Goal: Task Accomplishment & Management: Use online tool/utility

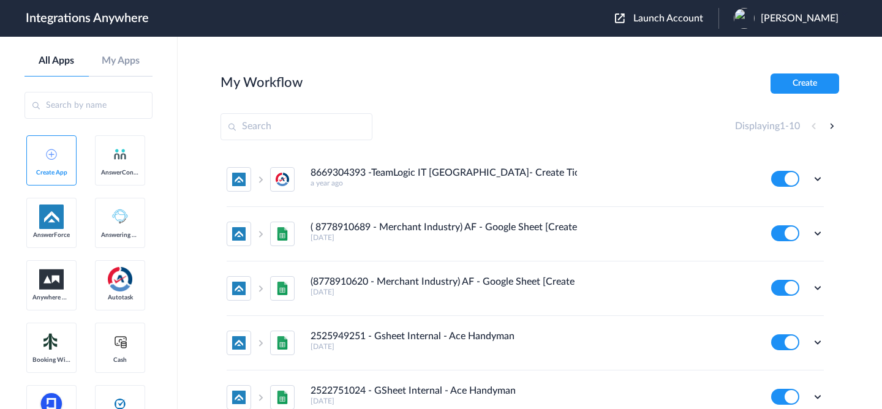
click at [675, 25] on div "Launch Account Manibharathi Balu My Account Logout" at bounding box center [733, 18] width 236 height 21
click at [673, 19] on span "Launch Account" at bounding box center [668, 18] width 70 height 10
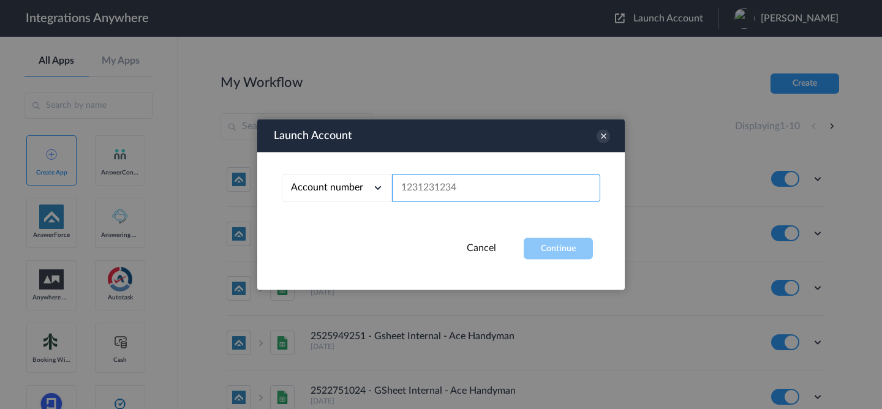
click at [480, 193] on input "text" at bounding box center [496, 189] width 208 height 28
paste input "3035637266"
type input "3035637266"
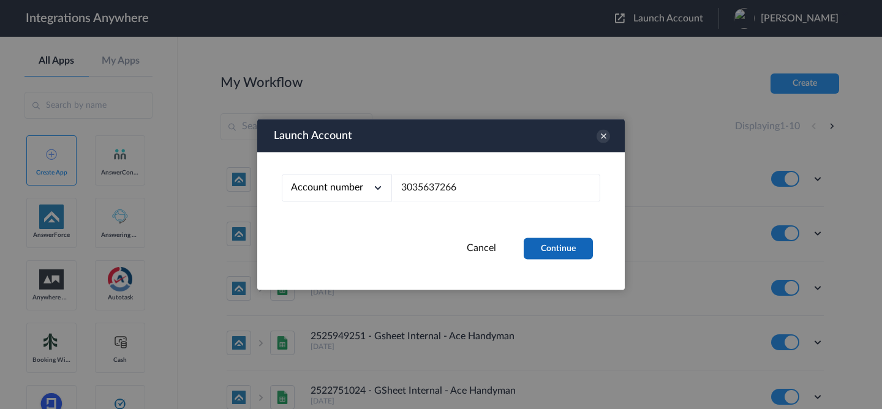
click at [561, 248] on button "Continue" at bounding box center [558, 248] width 69 height 21
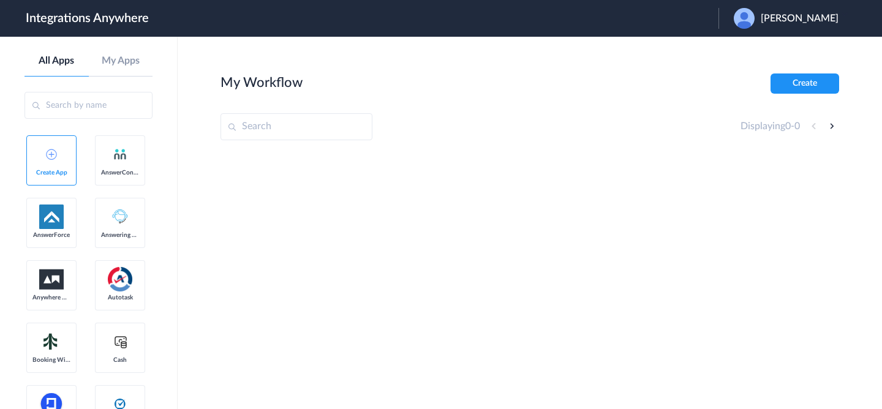
click at [807, 21] on span "[PERSON_NAME]" at bounding box center [800, 19] width 78 height 12
click at [753, 48] on link "Logout" at bounding box center [741, 49] width 26 height 9
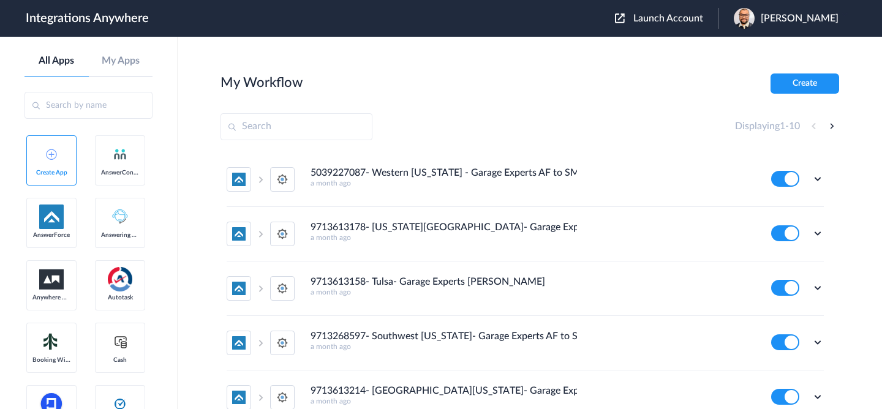
click at [655, 27] on div "Launch Account Krishna Kagrana My Account Logout" at bounding box center [733, 18] width 236 height 21
click at [655, 21] on span "Launch Account" at bounding box center [668, 18] width 70 height 10
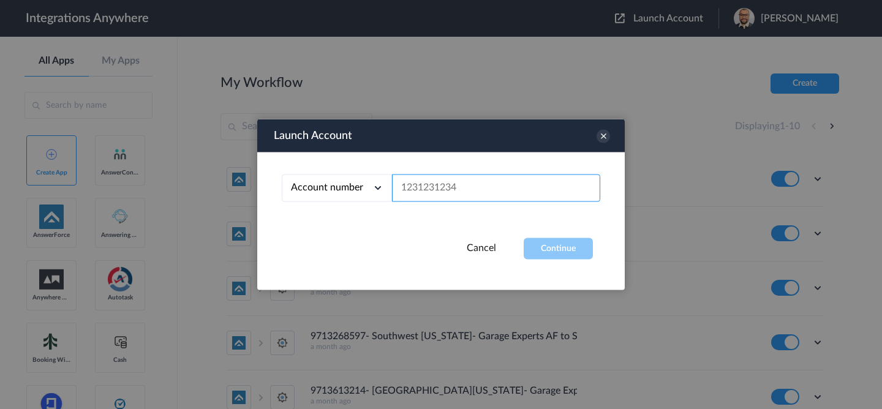
click at [537, 183] on input "text" at bounding box center [496, 189] width 208 height 28
paste input "3035637266"
type input "3035637266"
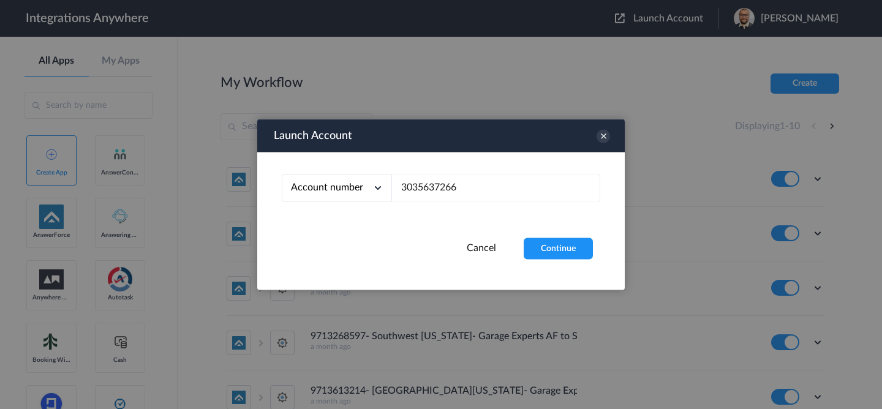
click at [553, 263] on div "Launch Account Account number Account number Email address 3035637266 Cancel Co…" at bounding box center [441, 204] width 368 height 171
click at [553, 254] on button "Continue" at bounding box center [558, 248] width 69 height 21
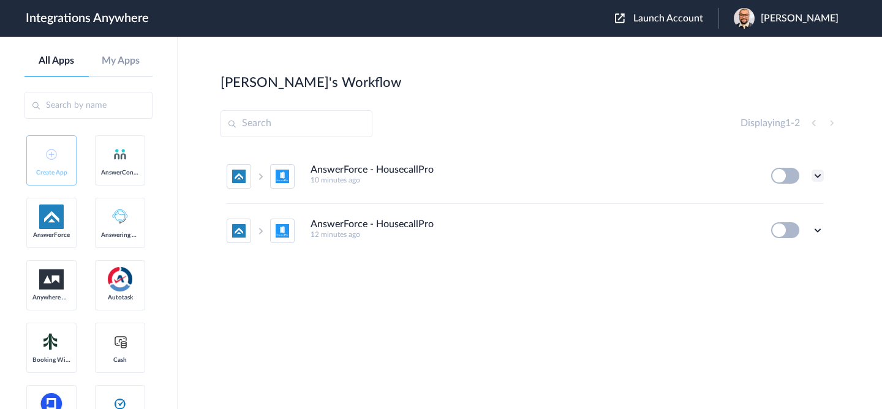
click at [815, 172] on icon at bounding box center [818, 176] width 12 height 12
click at [788, 200] on li "Edit" at bounding box center [784, 204] width 80 height 23
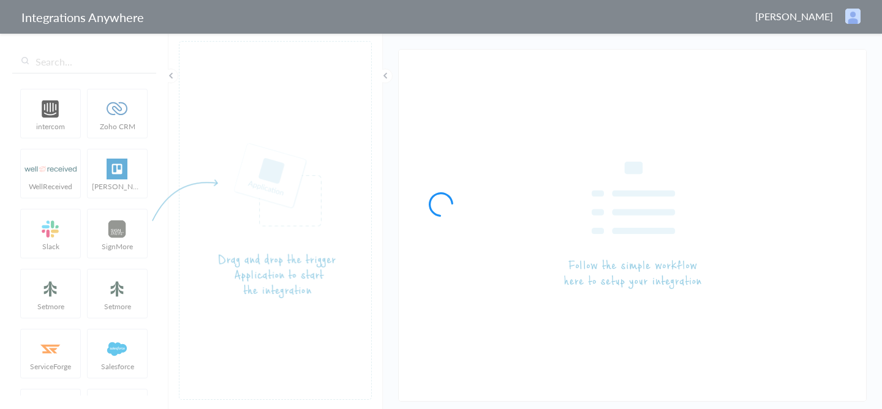
type input "AnswerForce - HousecallPro"
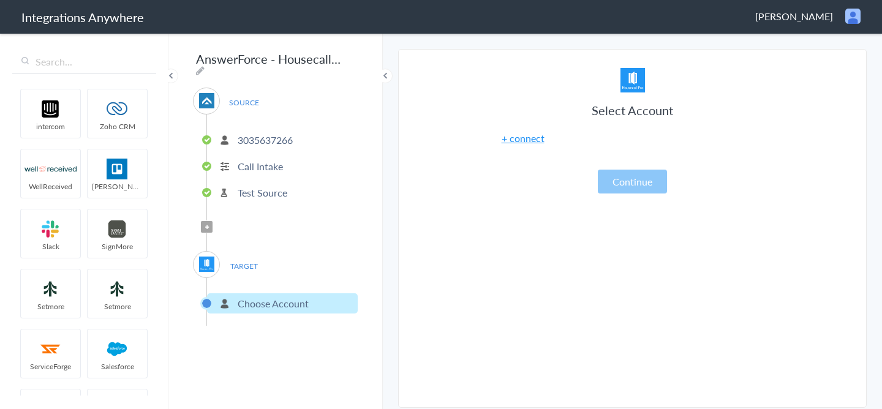
click at [535, 135] on link "+ connect" at bounding box center [523, 138] width 43 height 14
click at [523, 137] on link "+ connect" at bounding box center [523, 138] width 43 height 14
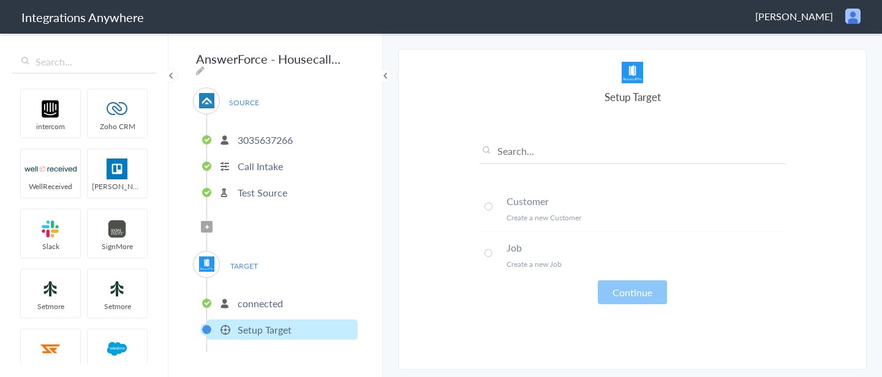
click at [489, 200] on li "Customer Create a new Customer" at bounding box center [633, 209] width 306 height 47
click at [621, 276] on li "Job Create a new Job" at bounding box center [633, 255] width 306 height 46
click at [516, 209] on li "Customer Create a new Customer" at bounding box center [633, 209] width 306 height 47
click at [630, 291] on button "Continue" at bounding box center [632, 293] width 69 height 24
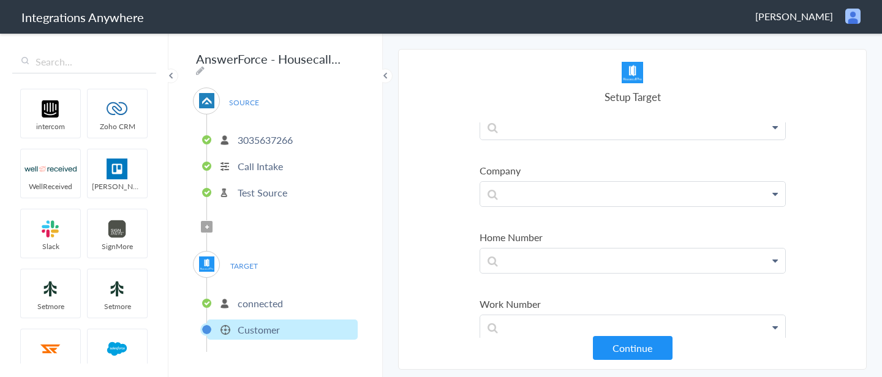
scroll to position [281, 0]
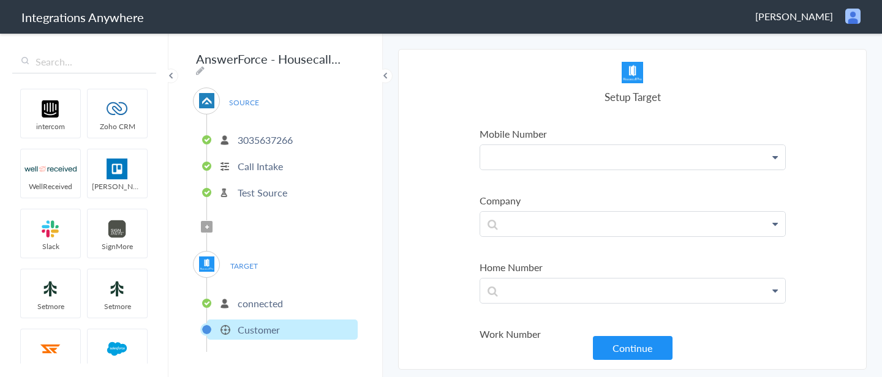
click at [532, 160] on p at bounding box center [632, 157] width 305 height 25
click at [530, 195] on link "Phone" at bounding box center [632, 192] width 305 height 26
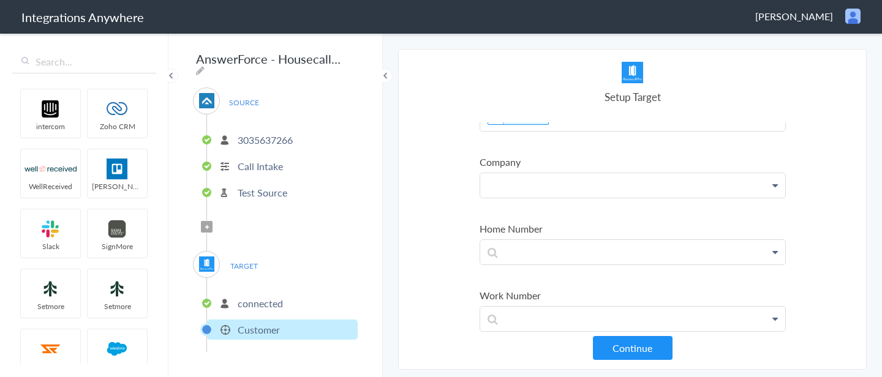
click at [522, 173] on p at bounding box center [632, 185] width 305 height 25
click at [522, 173] on p "To enrich screen reader interactions, please activate Accessibility in Grammarl…" at bounding box center [632, 185] width 305 height 25
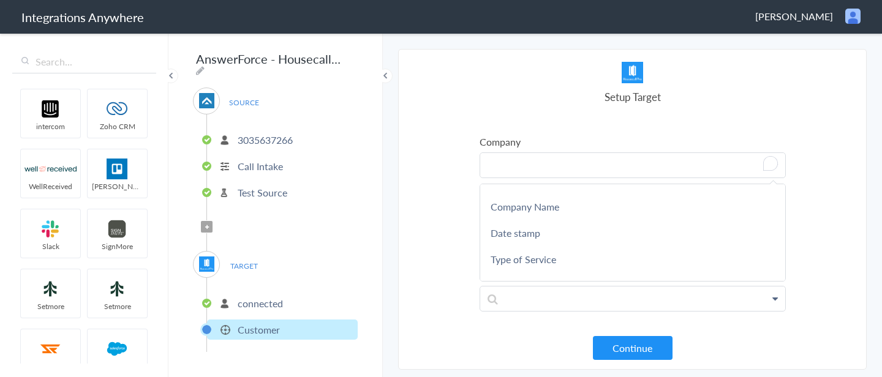
scroll to position [101, 0]
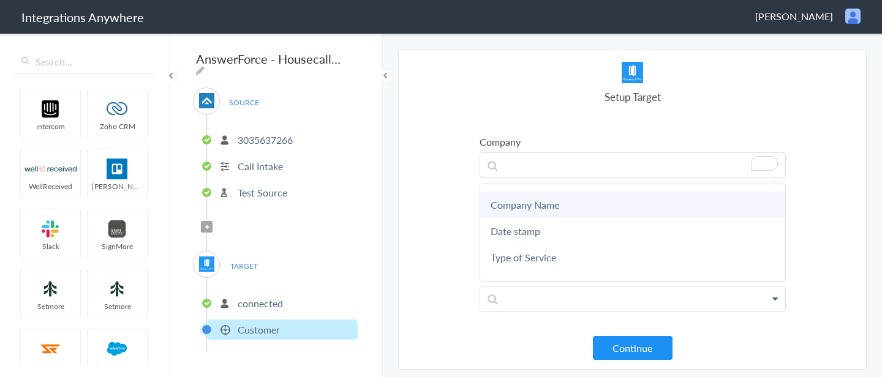
click at [520, 209] on link "Company Name" at bounding box center [632, 205] width 305 height 26
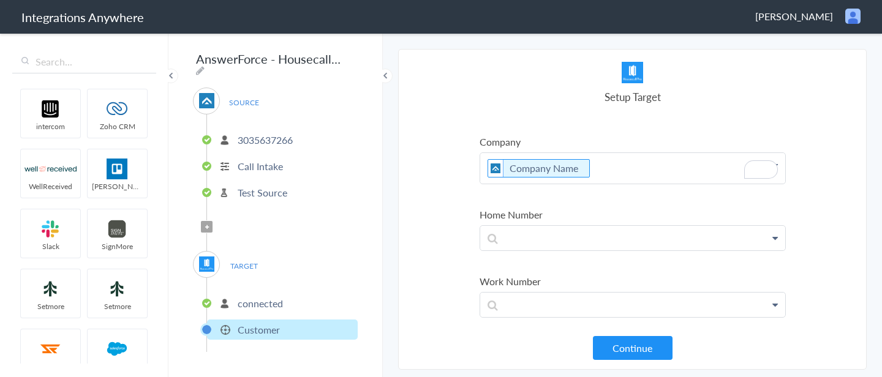
scroll to position [346, 0]
click at [532, 207] on ul "Last Name Last Name First Name Last Name Email Phone Company Name Date stamp Ty…" at bounding box center [633, 255] width 306 height 958
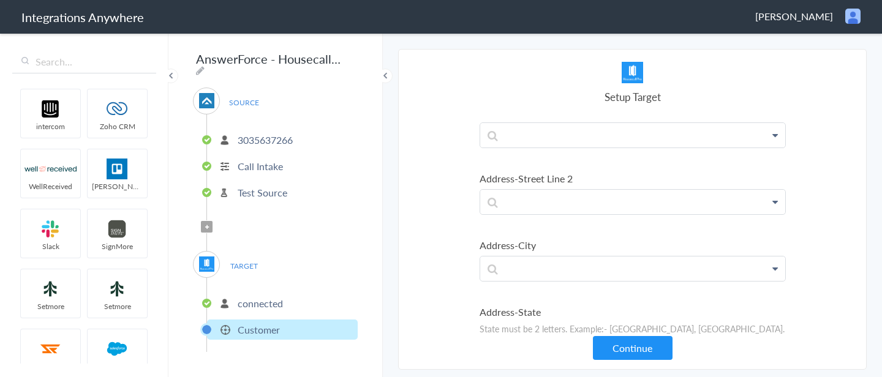
scroll to position [554, 0]
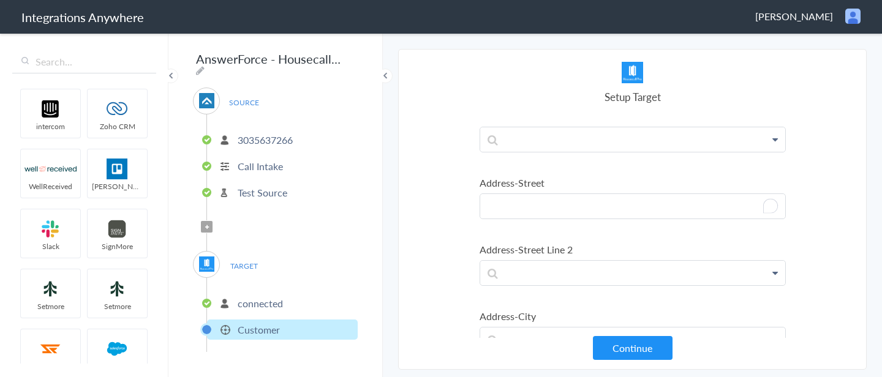
click at [532, 201] on p "To enrich screen reader interactions, please activate Accessibility in Grammarl…" at bounding box center [632, 206] width 305 height 25
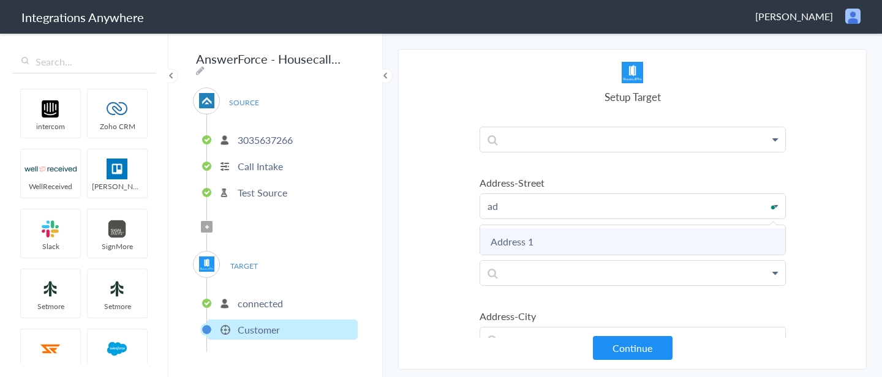
click at [546, 249] on link "Address 1" at bounding box center [632, 241] width 305 height 26
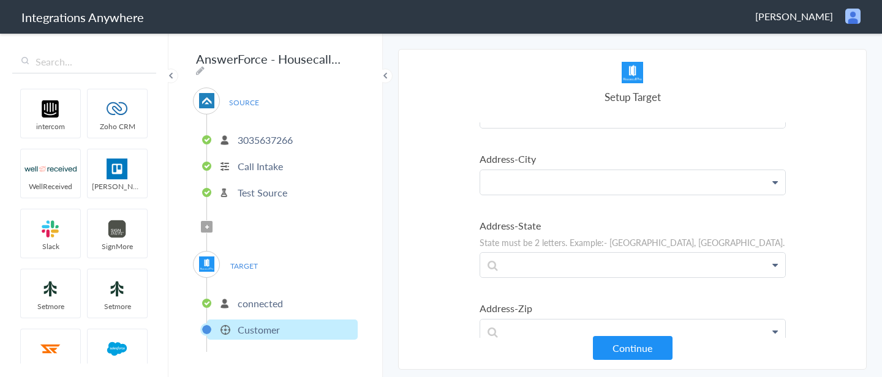
click at [535, 185] on p at bounding box center [632, 182] width 305 height 25
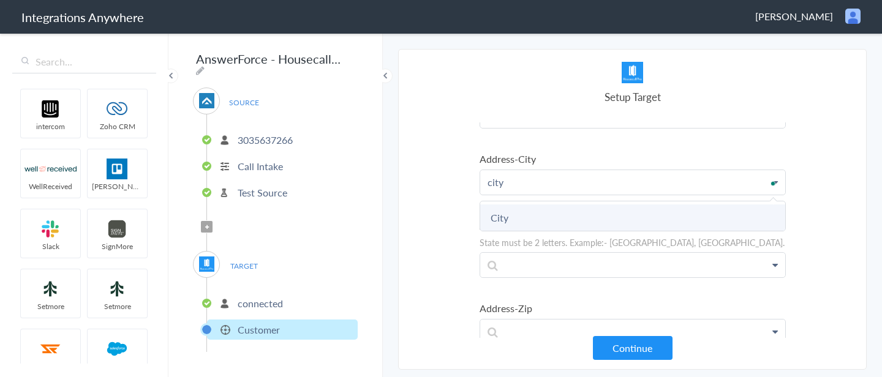
click at [526, 223] on link "City" at bounding box center [632, 218] width 305 height 26
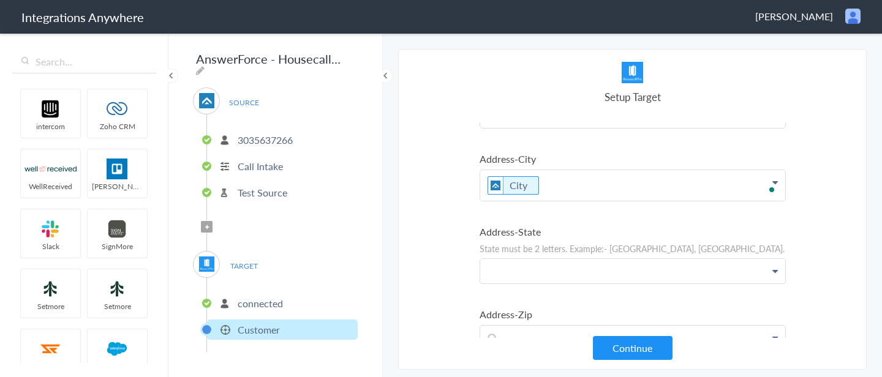
click at [521, 271] on p at bounding box center [632, 271] width 305 height 25
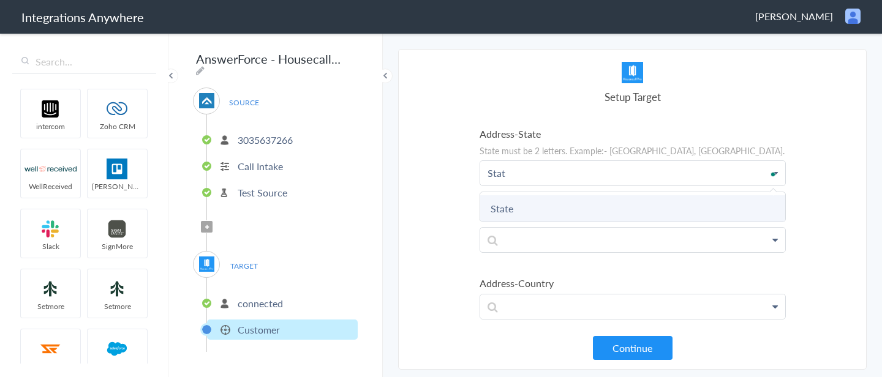
click at [520, 200] on link "State" at bounding box center [632, 208] width 305 height 26
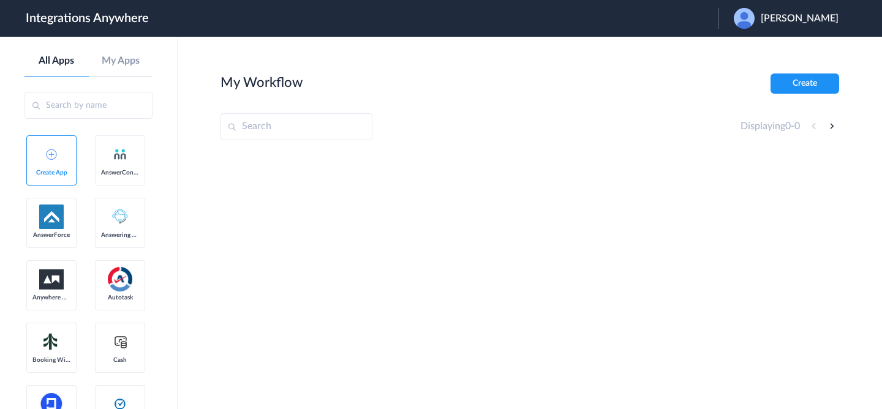
click at [791, 18] on span "[PERSON_NAME]" at bounding box center [800, 19] width 78 height 12
click at [753, 51] on link "Logout" at bounding box center [741, 49] width 26 height 9
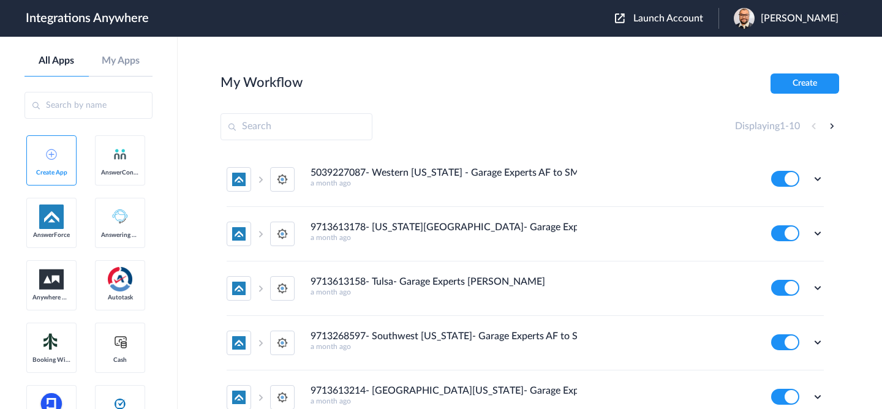
click at [682, 17] on span "Launch Account" at bounding box center [668, 18] width 70 height 10
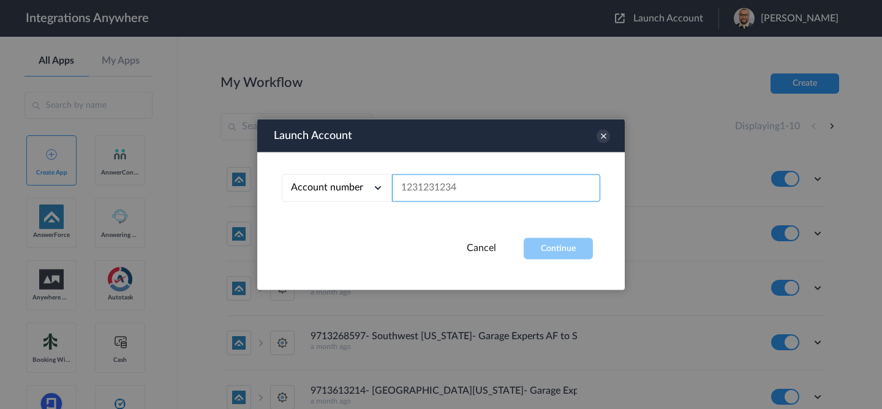
click at [496, 182] on input "text" at bounding box center [496, 189] width 208 height 28
paste input "3035637266"
type input "3035637266"
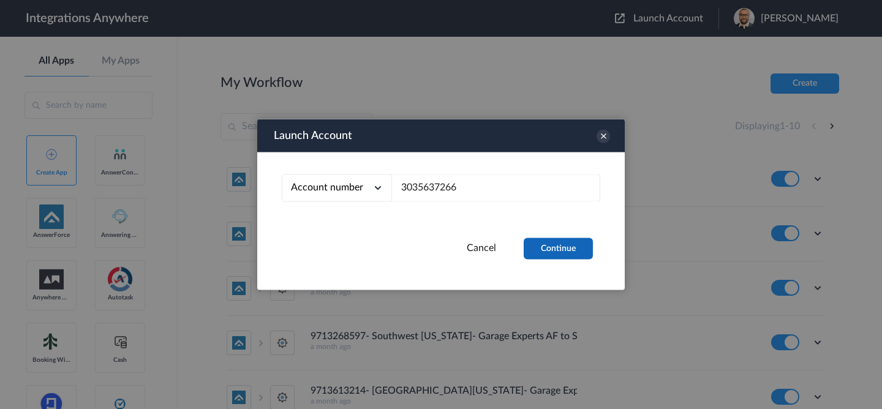
click at [547, 246] on button "Continue" at bounding box center [558, 248] width 69 height 21
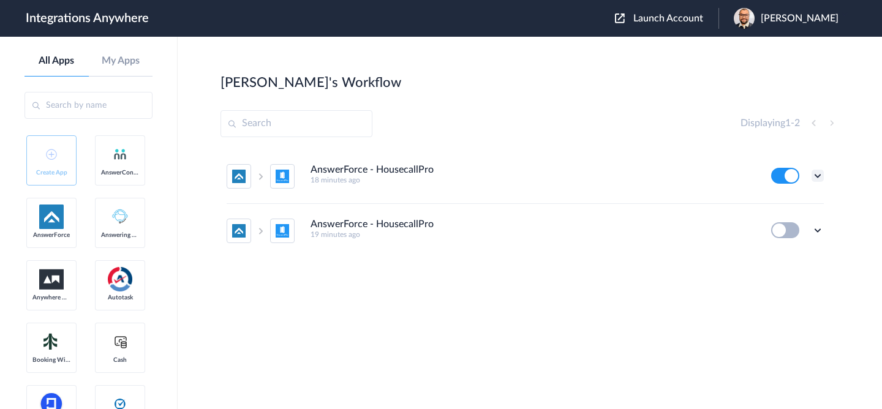
click at [815, 176] on icon at bounding box center [818, 176] width 12 height 12
click at [783, 232] on li "Task history" at bounding box center [784, 227] width 80 height 23
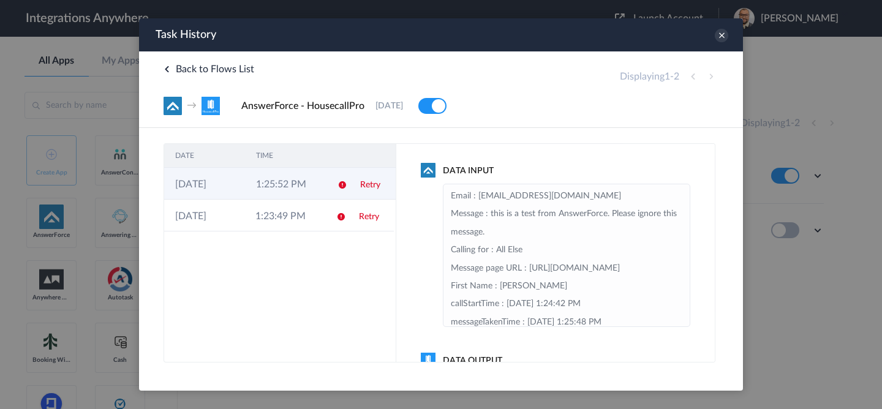
click at [298, 186] on td "1:25:52 PM" at bounding box center [285, 184] width 81 height 32
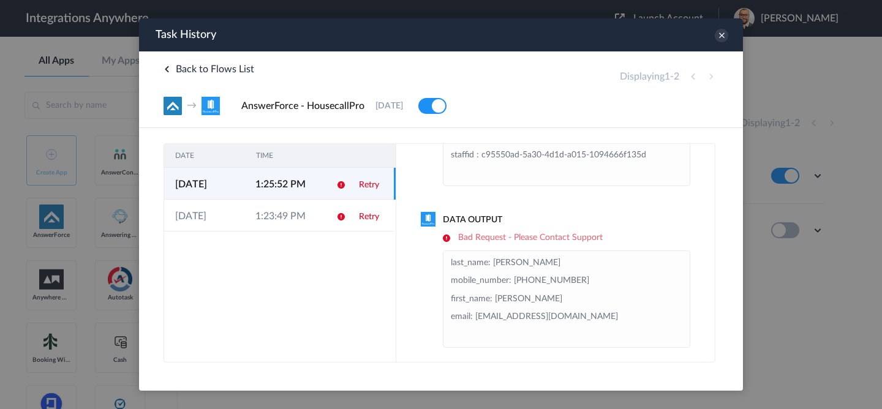
scroll to position [148, 0]
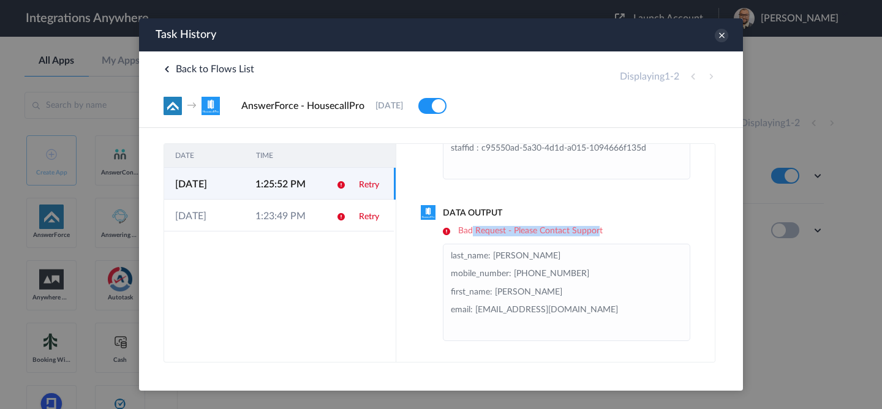
drag, startPoint x: 600, startPoint y: 234, endPoint x: 471, endPoint y: 233, distance: 128.6
click at [471, 233] on h6 "Bad Request - Please Contact Support" at bounding box center [566, 231] width 247 height 10
drag, startPoint x: 470, startPoint y: 233, endPoint x: 627, endPoint y: 237, distance: 157.5
click at [627, 237] on div "Data Output Bad Request - Please Contact Support last_name: Carrey mobile_numbe…" at bounding box center [556, 274] width 270 height 134
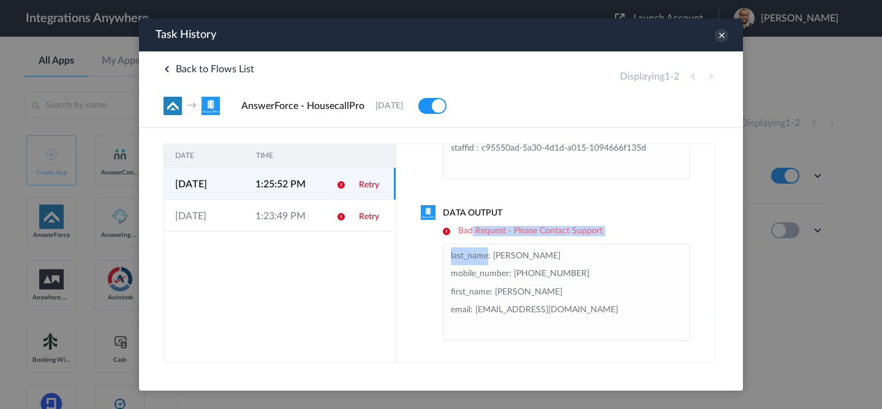
click at [627, 237] on div "Data Output Bad Request - Please Contact Support last_name: Carrey mobile_numbe…" at bounding box center [556, 274] width 270 height 134
drag, startPoint x: 621, startPoint y: 234, endPoint x: 456, endPoint y: 238, distance: 164.2
click at [456, 238] on div "Data Output Bad Request - Please Contact Support last_name: Carrey mobile_numbe…" at bounding box center [556, 274] width 270 height 134
drag, startPoint x: 456, startPoint y: 237, endPoint x: 596, endPoint y: 240, distance: 139.7
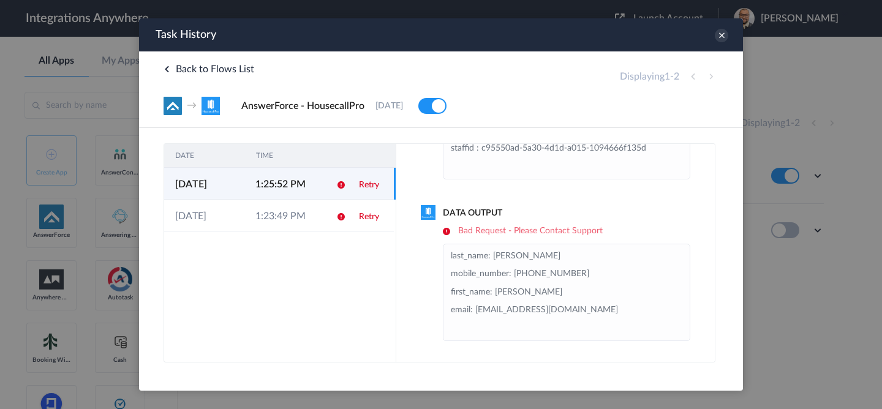
click at [596, 240] on div "Data Output Bad Request - Please Contact Support last_name: Carrey mobile_numbe…" at bounding box center [556, 274] width 270 height 134
drag, startPoint x: 605, startPoint y: 233, endPoint x: 451, endPoint y: 233, distance: 153.1
click at [451, 233] on h6 "Bad Request - Please Contact Support" at bounding box center [566, 231] width 247 height 10
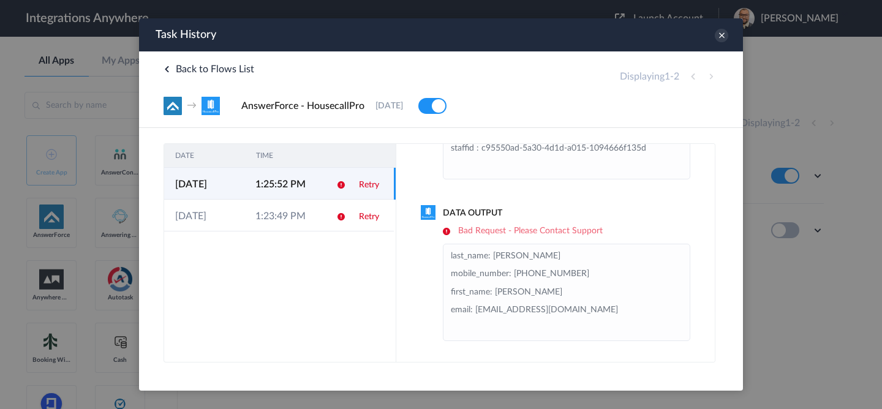
click at [300, 183] on td "1:25:52 PM" at bounding box center [284, 184] width 80 height 32
click at [597, 235] on h6 "Bad Request - Please Contact Support" at bounding box center [566, 231] width 247 height 10
drag, startPoint x: 607, startPoint y: 235, endPoint x: 454, endPoint y: 235, distance: 153.1
click at [454, 235] on h6 "Bad Request - Please Contact Support" at bounding box center [566, 231] width 247 height 10
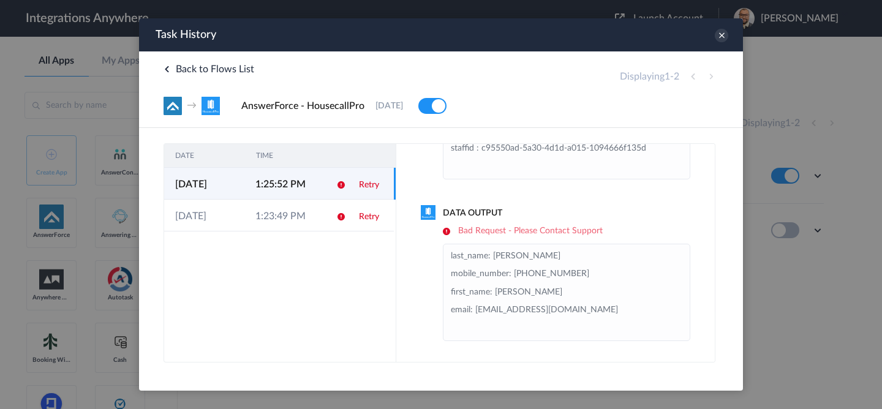
click at [369, 189] on link "Retry" at bounding box center [369, 185] width 20 height 9
click at [728, 36] on icon at bounding box center [721, 35] width 13 height 13
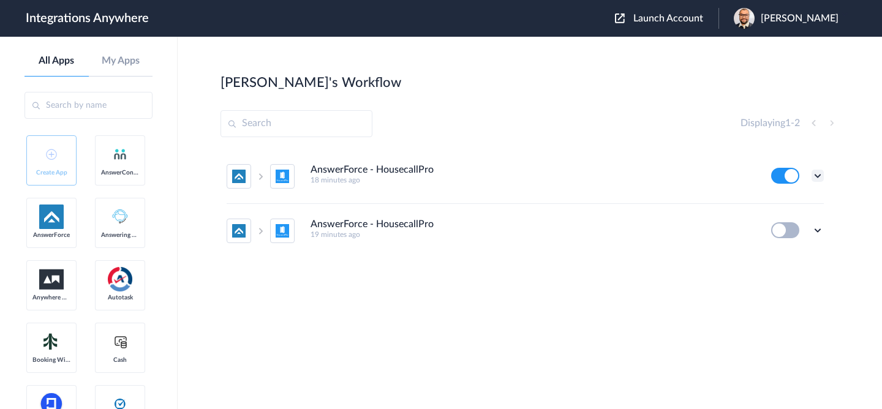
click at [818, 175] on icon at bounding box center [818, 176] width 12 height 12
click at [769, 233] on li "Task history" at bounding box center [784, 227] width 80 height 23
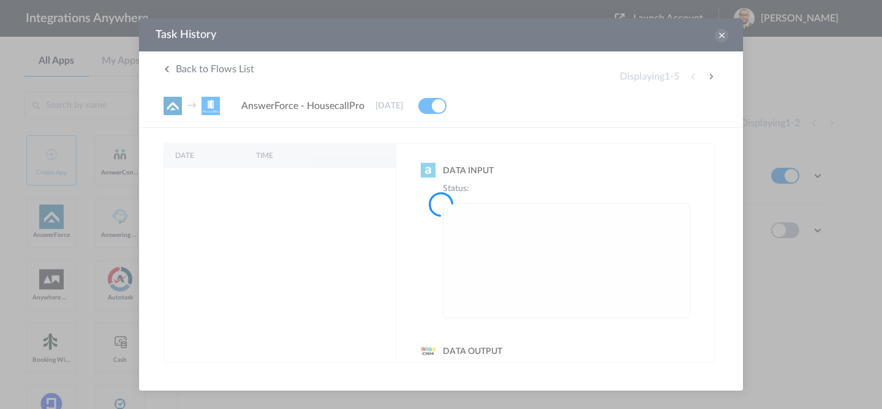
scroll to position [0, 0]
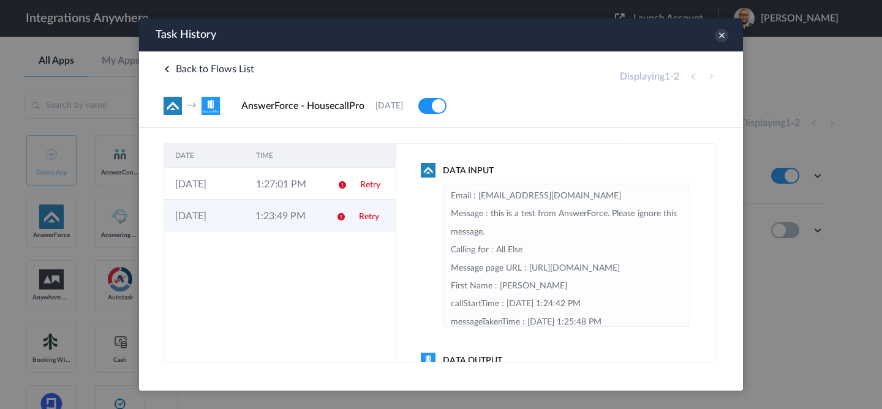
click at [321, 217] on td "1:23:49 PM" at bounding box center [284, 216] width 80 height 32
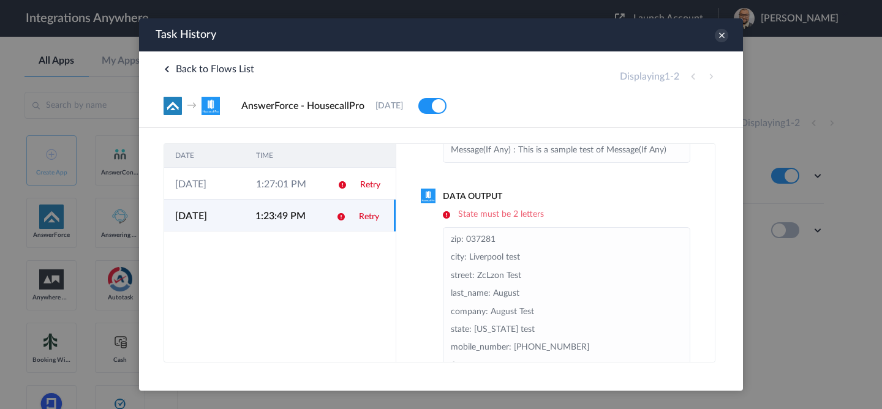
scroll to position [157, 0]
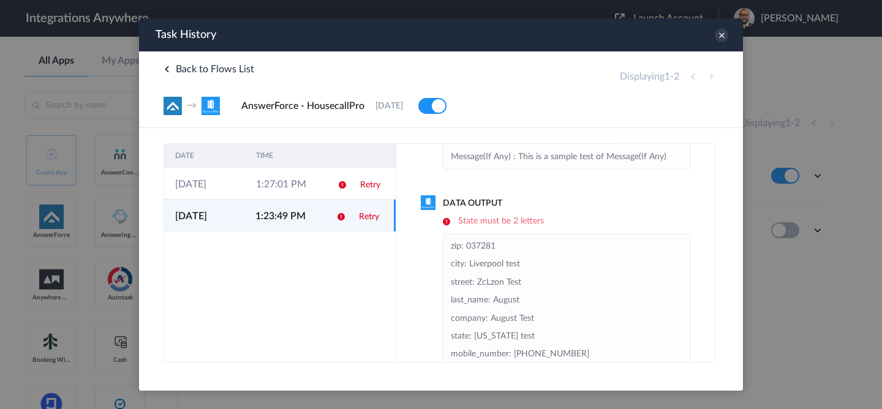
click at [312, 206] on td "1:23:49 PM" at bounding box center [284, 216] width 80 height 32
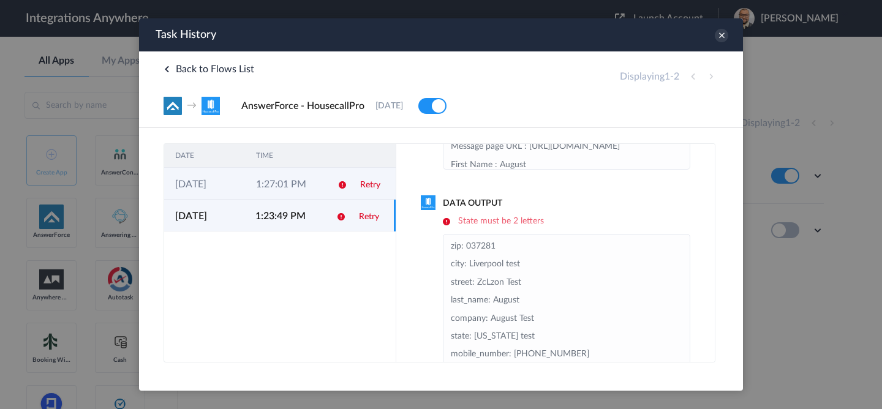
click at [304, 191] on td "1:27:01 PM" at bounding box center [285, 184] width 81 height 32
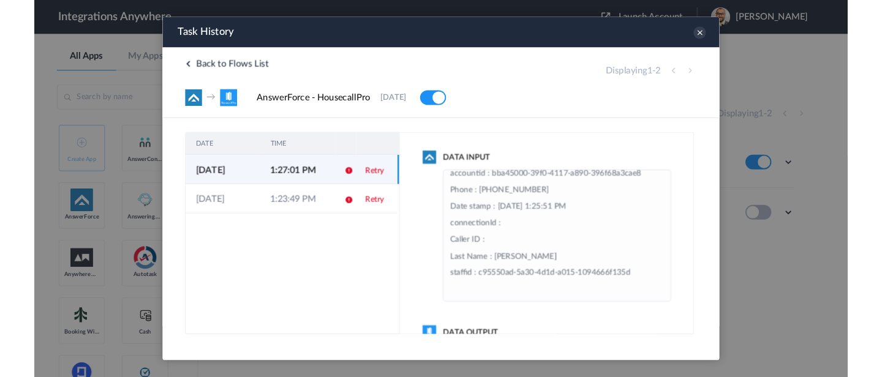
scroll to position [0, 0]
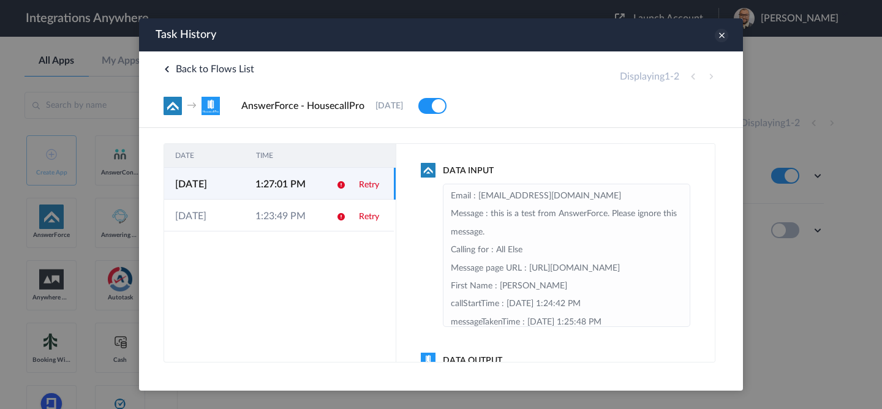
click at [724, 37] on icon at bounding box center [721, 35] width 13 height 13
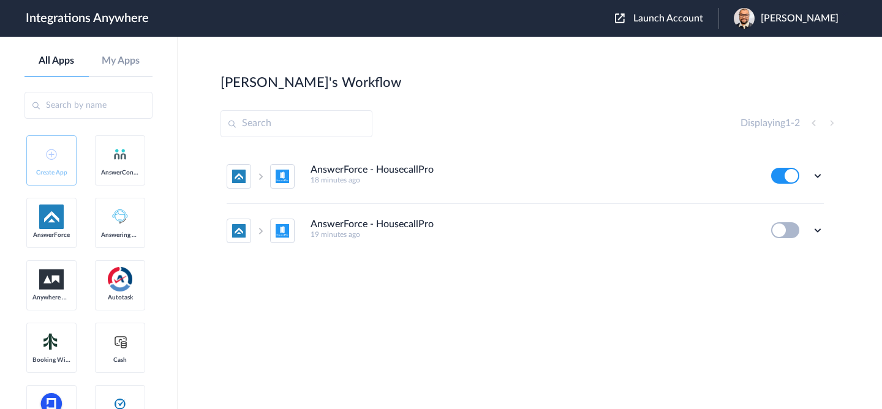
click at [790, 171] on button at bounding box center [785, 176] width 28 height 16
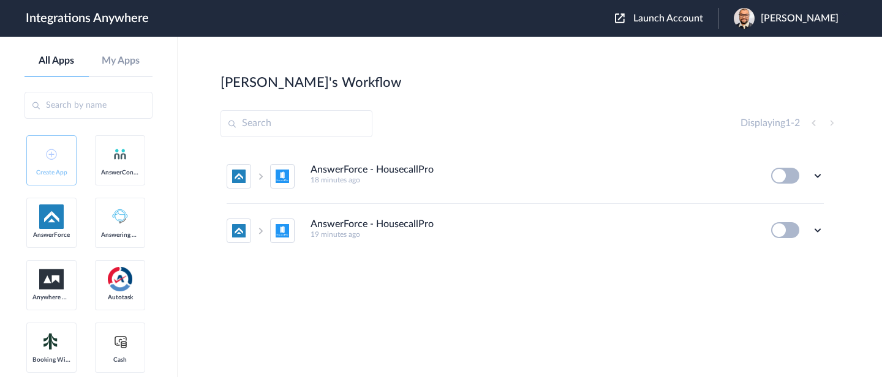
click at [817, 168] on div "Edit Task history Delete" at bounding box center [797, 176] width 53 height 16
click at [818, 179] on icon at bounding box center [818, 176] width 12 height 12
click at [779, 255] on li "Delete" at bounding box center [784, 249] width 80 height 23
click at [779, 255] on li "Are you sure?" at bounding box center [784, 254] width 80 height 33
click at [817, 179] on icon at bounding box center [818, 176] width 12 height 12
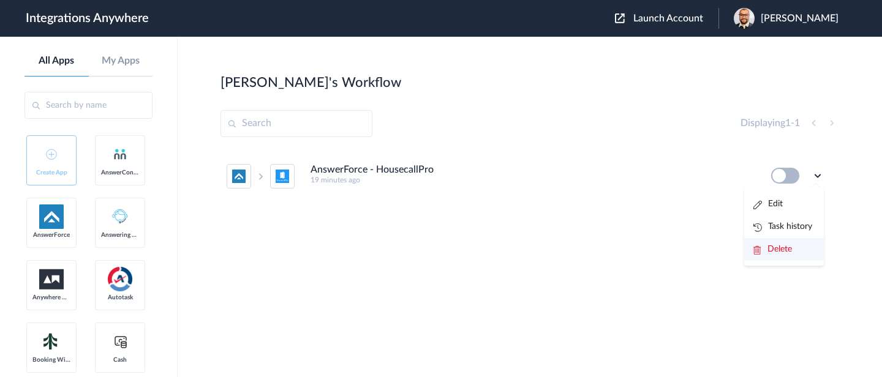
click at [782, 255] on li "Delete" at bounding box center [784, 249] width 80 height 23
click at [782, 255] on li "Are you sure?" at bounding box center [784, 254] width 80 height 33
